Goal: Check status: Check status

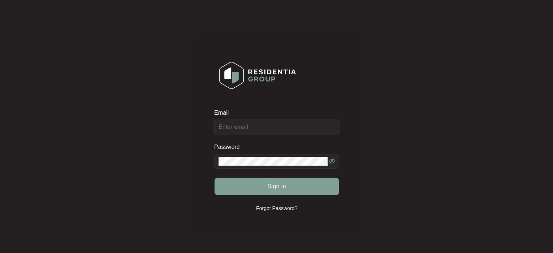
click at [259, 129] on input "Email" at bounding box center [276, 127] width 125 height 15
type input "[EMAIL_ADDRESS][DOMAIN_NAME]"
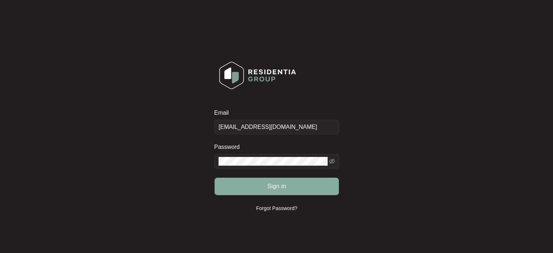
click at [296, 191] on button "Sign in" at bounding box center [277, 185] width 124 height 17
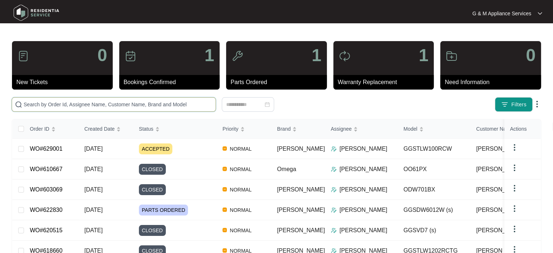
click at [84, 102] on input "text" at bounding box center [118, 104] width 189 height 8
type input "610667"
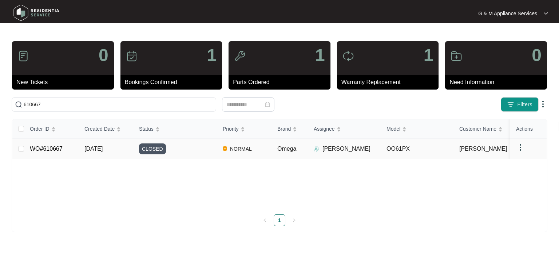
click at [47, 147] on link "WO#610667" at bounding box center [46, 148] width 33 height 6
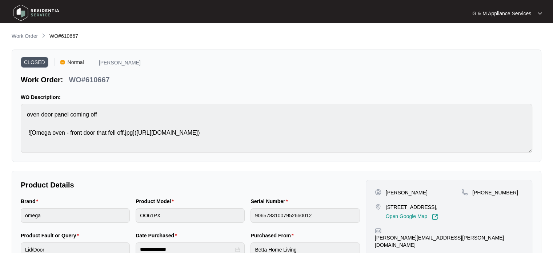
click at [37, 10] on img at bounding box center [36, 13] width 51 height 22
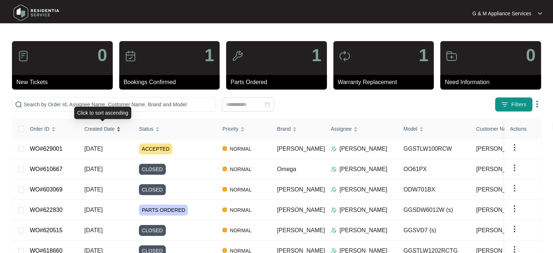
click at [96, 127] on span "Created Date" at bounding box center [99, 129] width 30 height 8
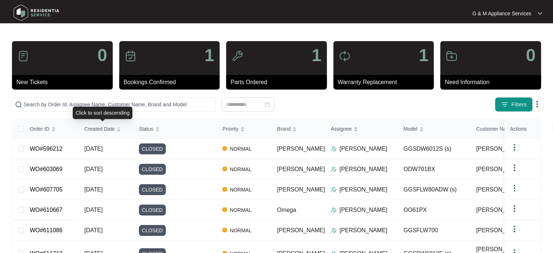
click at [95, 128] on span "Created Date" at bounding box center [99, 129] width 30 height 8
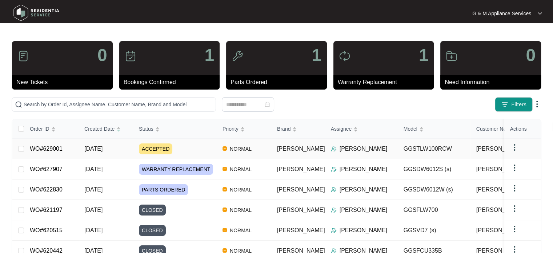
click at [48, 146] on link "WO#629001" at bounding box center [46, 148] width 33 height 6
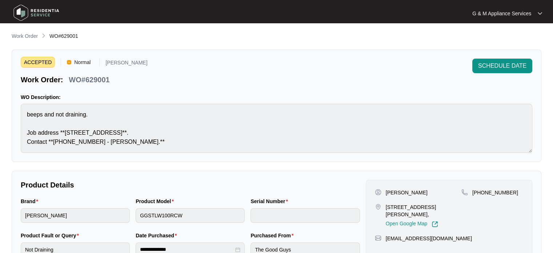
click at [93, 76] on p "WO#629001" at bounding box center [89, 80] width 41 height 10
copy p "629001"
